Goal: Task Accomplishment & Management: Manage account settings

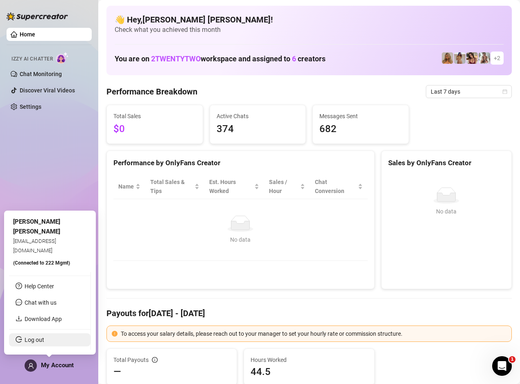
click at [44, 343] on link "Log out" at bounding box center [35, 340] width 20 height 7
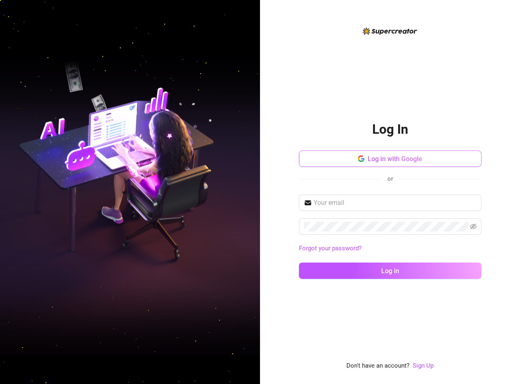
click at [392, 160] on span "Log in with Google" at bounding box center [394, 159] width 54 height 8
